Goal: Task Accomplishment & Management: Use online tool/utility

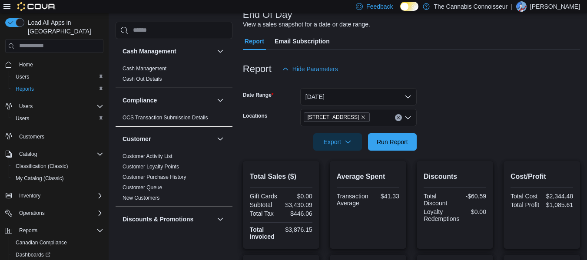
scroll to position [23, 0]
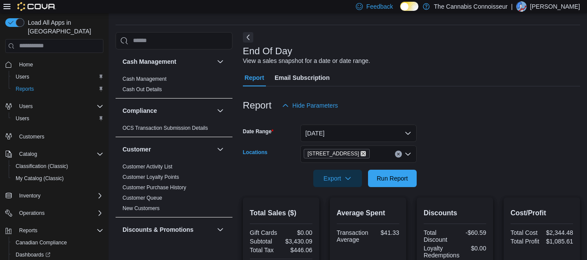
click at [361, 154] on icon "Remove 2-1874 Scugog Street from selection in this group" at bounding box center [363, 153] width 5 height 5
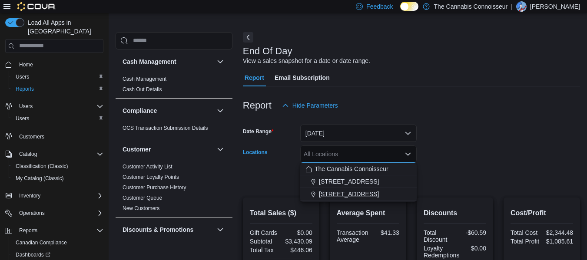
click at [339, 196] on span "[STREET_ADDRESS]" at bounding box center [349, 194] width 60 height 9
click at [501, 161] on form "Date Range [DATE] Locations [STREET_ADDRESS] Selected. [STREET_ADDRESS].. Press…" at bounding box center [411, 150] width 337 height 73
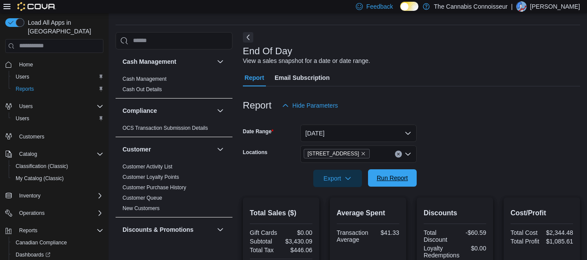
click at [396, 177] on span "Run Report" at bounding box center [392, 178] width 31 height 9
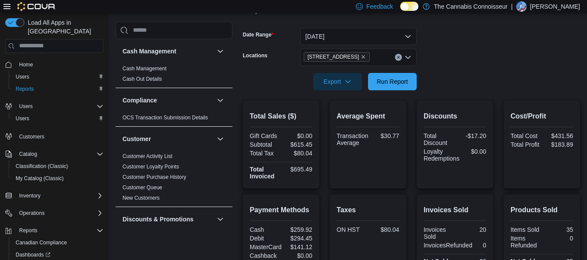
scroll to position [56, 0]
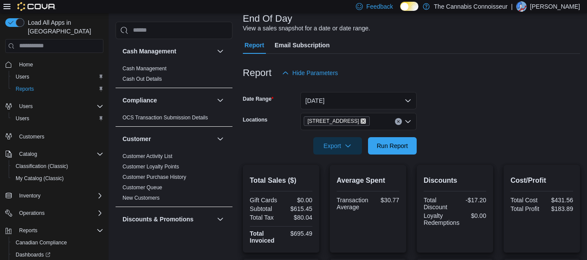
click at [361, 120] on icon "Remove 99 King St. from selection in this group" at bounding box center [363, 121] width 5 height 5
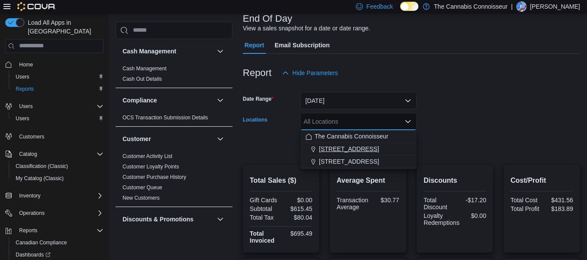
click at [335, 148] on span "[STREET_ADDRESS]" at bounding box center [349, 149] width 60 height 9
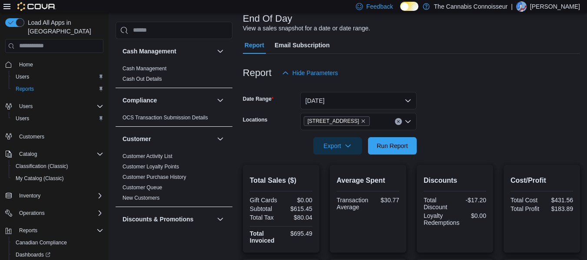
click at [469, 128] on form "Date Range [DATE] Locations 2-1874 [GEOGRAPHIC_DATA] Export Run Report" at bounding box center [411, 118] width 337 height 73
click at [388, 143] on span "Run Report" at bounding box center [392, 145] width 31 height 9
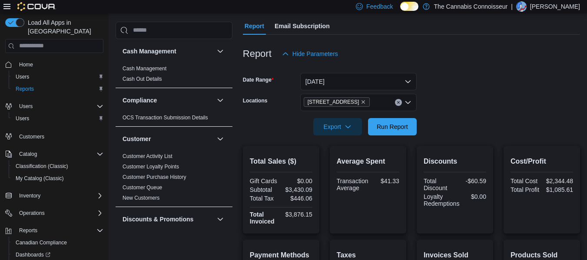
scroll to position [62, 0]
